Goal: Information Seeking & Learning: Learn about a topic

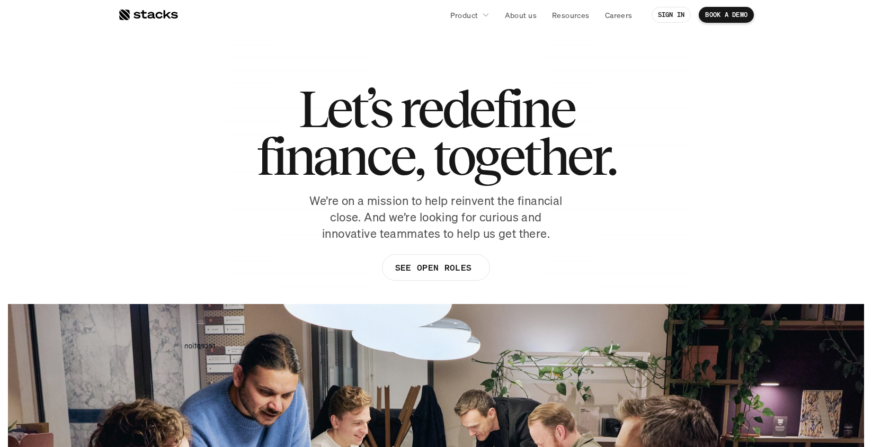
click at [156, 16] on div at bounding box center [148, 14] width 60 height 13
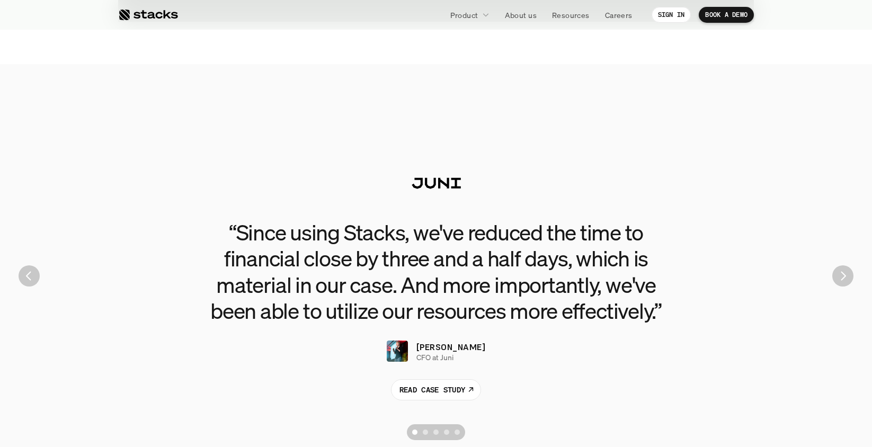
scroll to position [1921, 0]
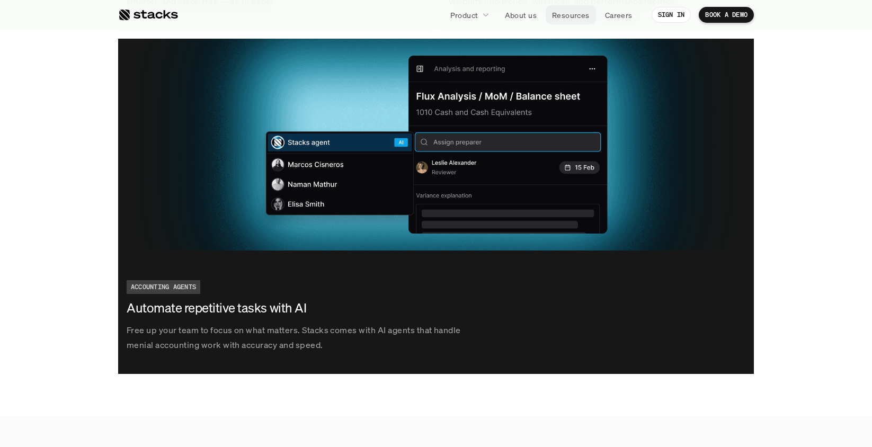
click at [580, 16] on p "Resources" at bounding box center [571, 15] width 38 height 11
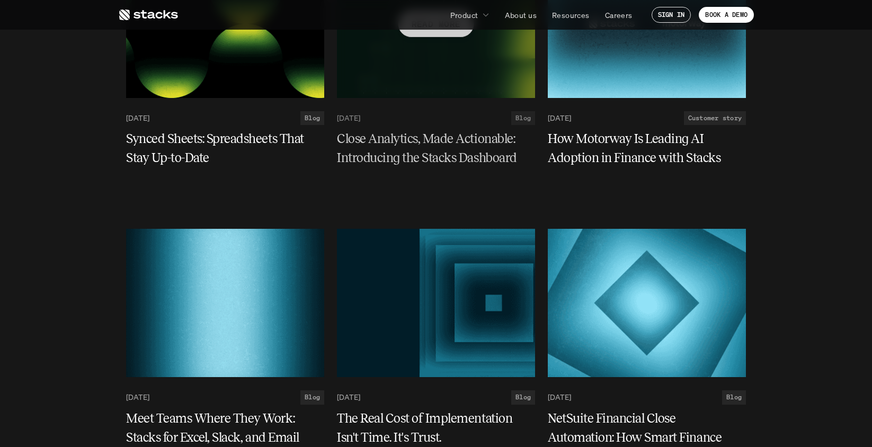
scroll to position [1168, 0]
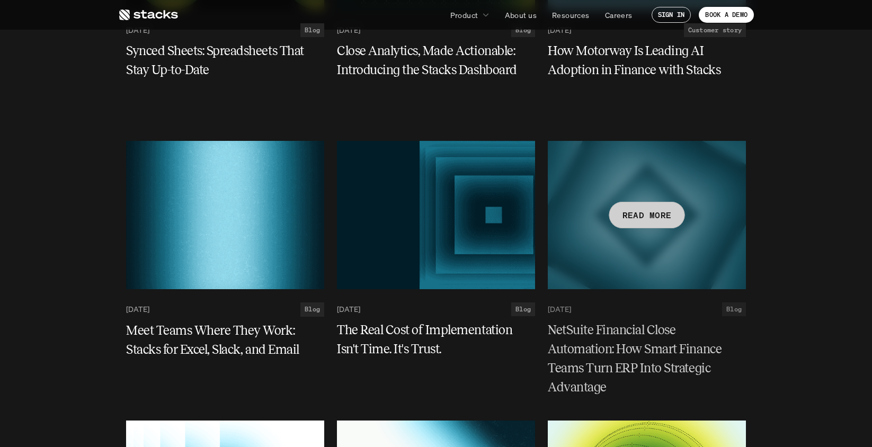
click at [587, 331] on h5 "NetSuite Financial Close Automation: How Smart Finance Teams Turn ERP Into Stra…" at bounding box center [640, 359] width 185 height 76
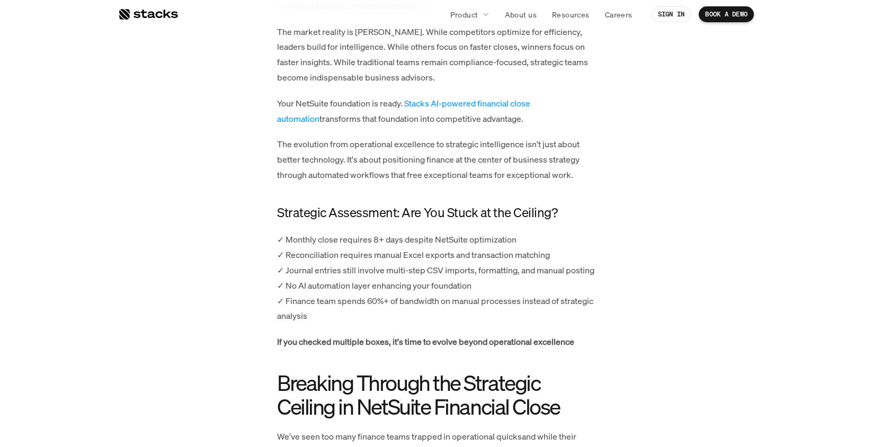
scroll to position [4603, 0]
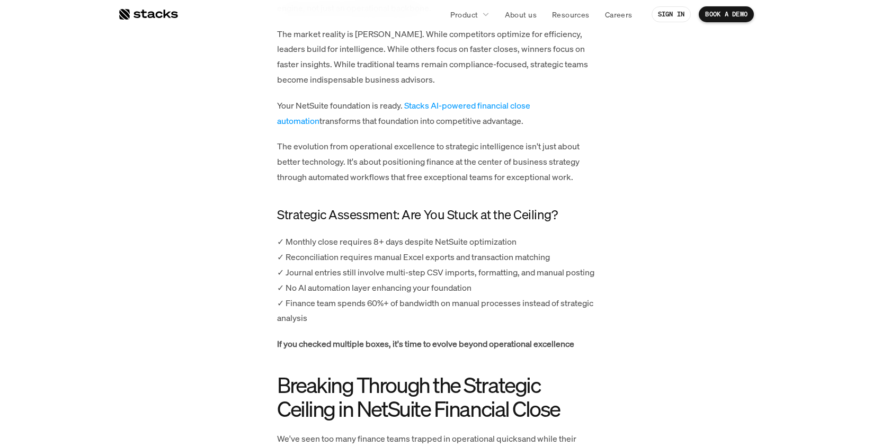
drag, startPoint x: 279, startPoint y: 159, endPoint x: 542, endPoint y: 187, distance: 264.1
click at [542, 184] on p "The evolution from operational excellence to strategic intelligence isn't just …" at bounding box center [436, 162] width 318 height 46
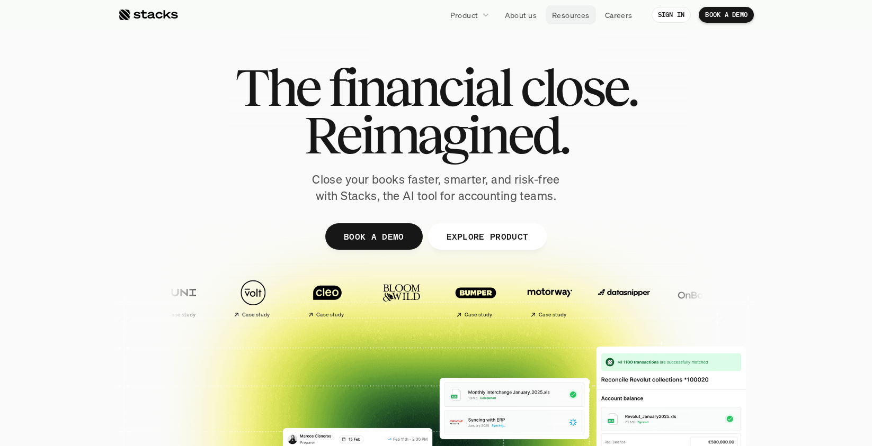
click at [570, 10] on p "Resources" at bounding box center [571, 15] width 38 height 11
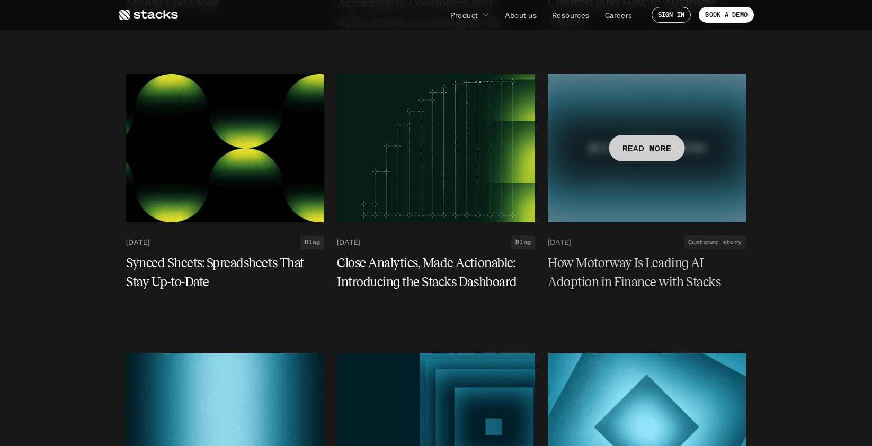
scroll to position [1181, 0]
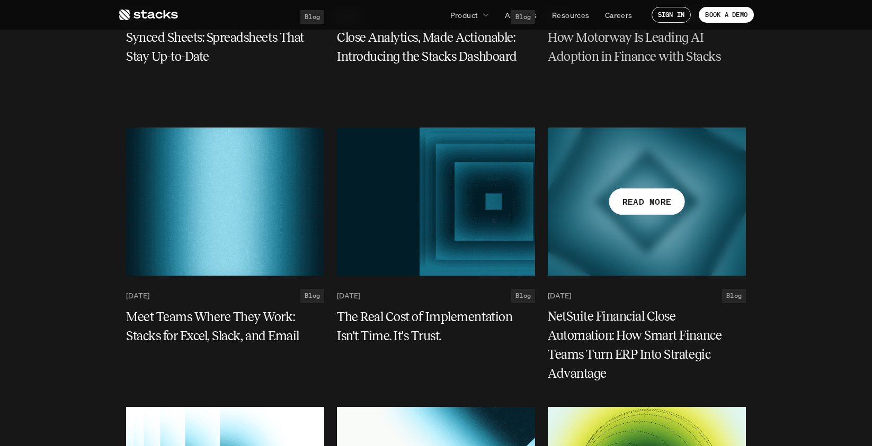
click at [588, 335] on h5 "NetSuite Financial Close Automation: How Smart Finance Teams Turn ERP Into Stra…" at bounding box center [640, 346] width 185 height 76
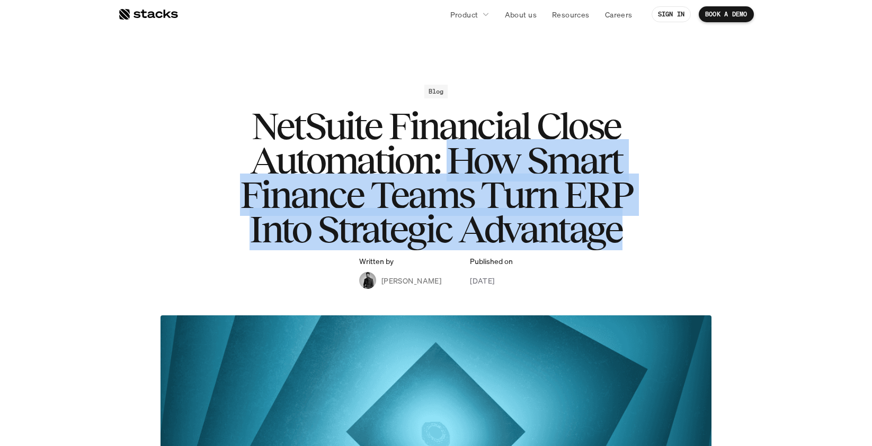
drag, startPoint x: 473, startPoint y: 163, endPoint x: 620, endPoint y: 241, distance: 166.8
click at [620, 241] on h1 "NetSuite Financial Close Automation: How Smart Finance Teams Turn ERP Into Stra…" at bounding box center [436, 177] width 424 height 137
copy h1 "How Smart Finance Teams Turn ERP Into Strategic Advantage"
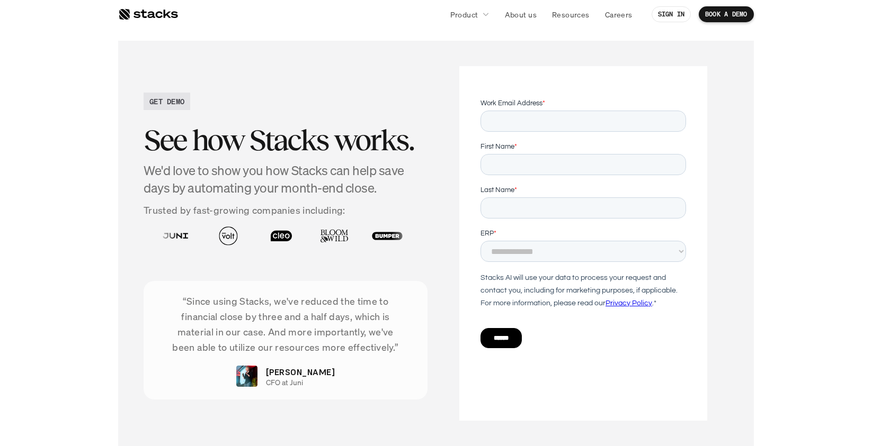
scroll to position [5168, 0]
